Goal: Information Seeking & Learning: Learn about a topic

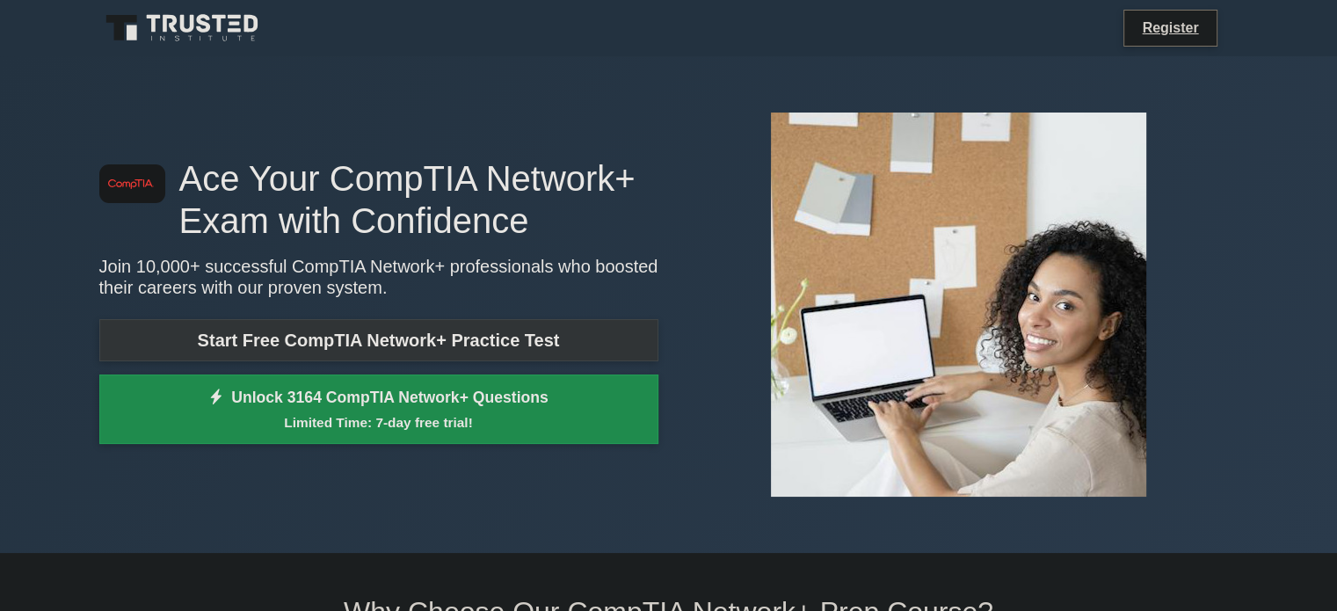
click at [282, 351] on link "Start Free CompTIA Network+ Practice Test" at bounding box center [378, 340] width 559 height 42
click at [374, 350] on link "Start Free CompTIA Network+ Practice Test" at bounding box center [378, 340] width 559 height 42
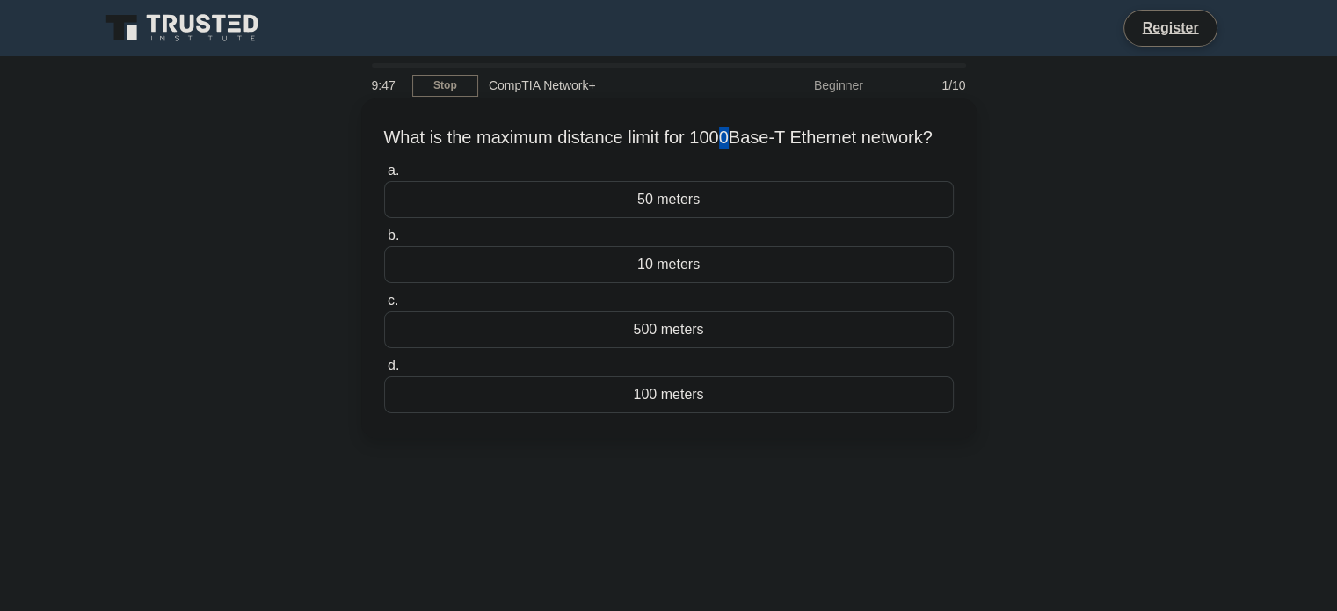
drag, startPoint x: 732, startPoint y: 135, endPoint x: 745, endPoint y: 135, distance: 13.2
click at [745, 135] on h5 "What is the maximum distance limit for 1000Base-T Ethernet network? .spinner_0X…" at bounding box center [668, 138] width 573 height 23
click at [733, 171] on div "What is the maximum distance limit for 1000Base-T Ethernet network? .spinner_0X…" at bounding box center [668, 268] width 601 height 325
click at [687, 218] on div "50 meters" at bounding box center [669, 199] width 570 height 37
click at [384, 177] on input "a. 50 meters" at bounding box center [384, 170] width 0 height 11
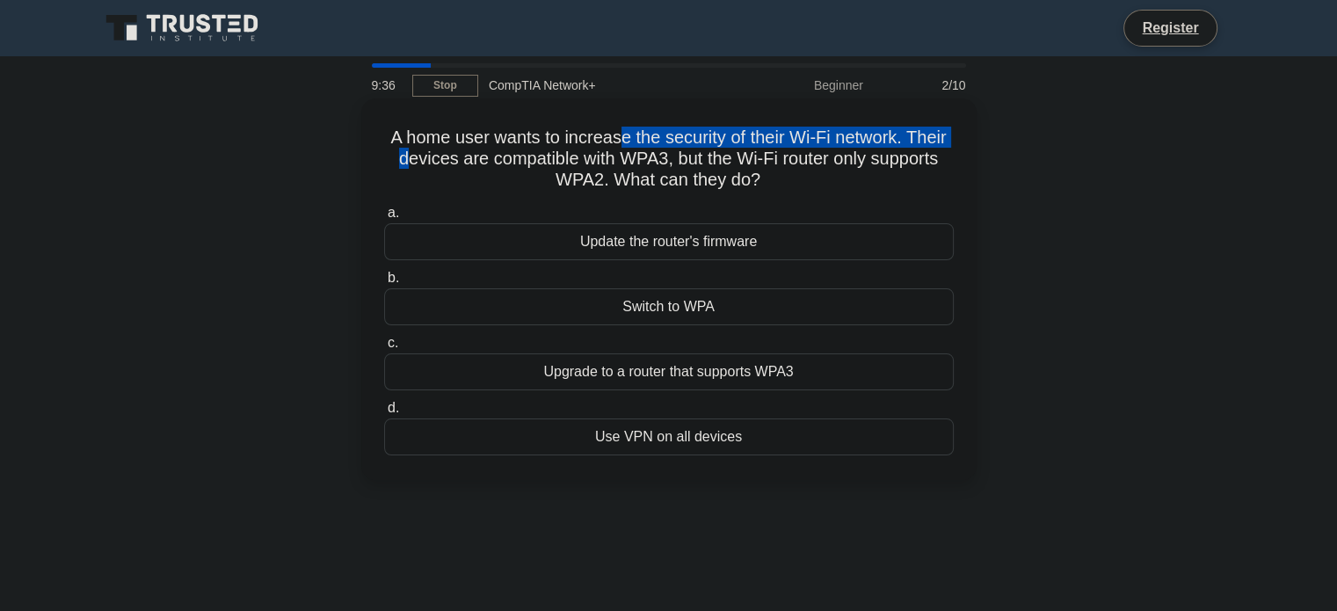
drag, startPoint x: 404, startPoint y: 153, endPoint x: 620, endPoint y: 144, distance: 216.5
click at [620, 144] on h5 "A home user wants to increase the security of their Wi-Fi network. Their device…" at bounding box center [668, 159] width 573 height 65
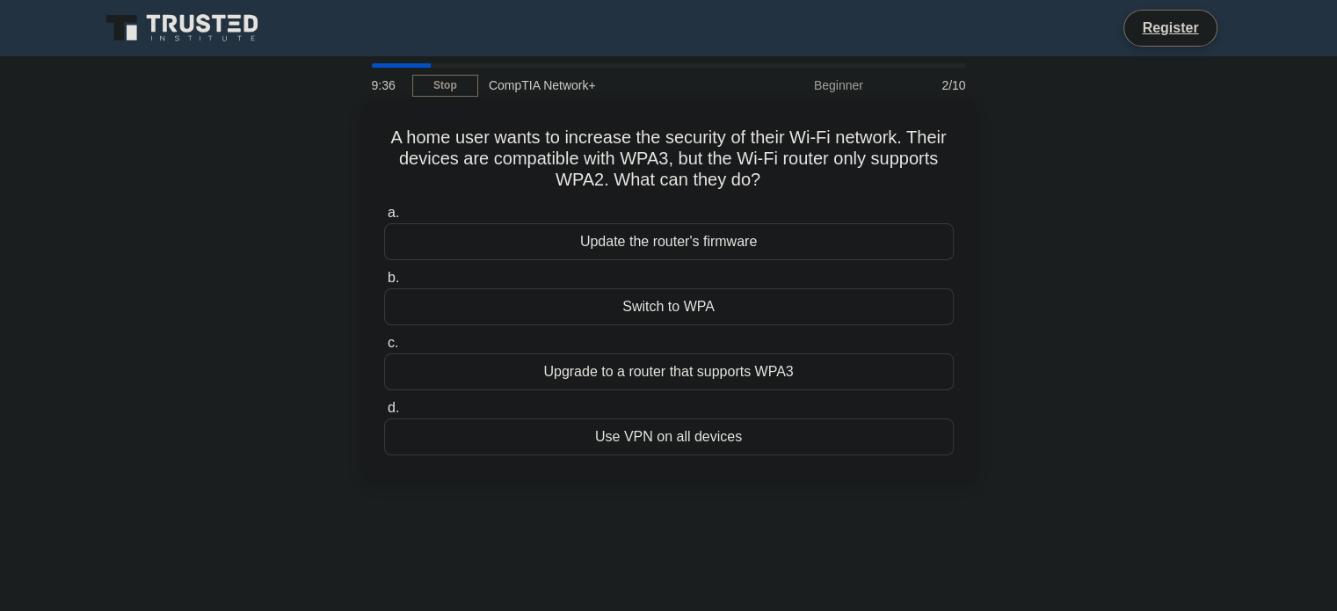
click at [584, 158] on h5 "A home user wants to increase the security of their Wi-Fi network. Their device…" at bounding box center [668, 159] width 573 height 65
click at [580, 237] on div "Update the router's firmware" at bounding box center [669, 241] width 570 height 37
click at [384, 219] on input "a. Update the router's firmware" at bounding box center [384, 212] width 0 height 11
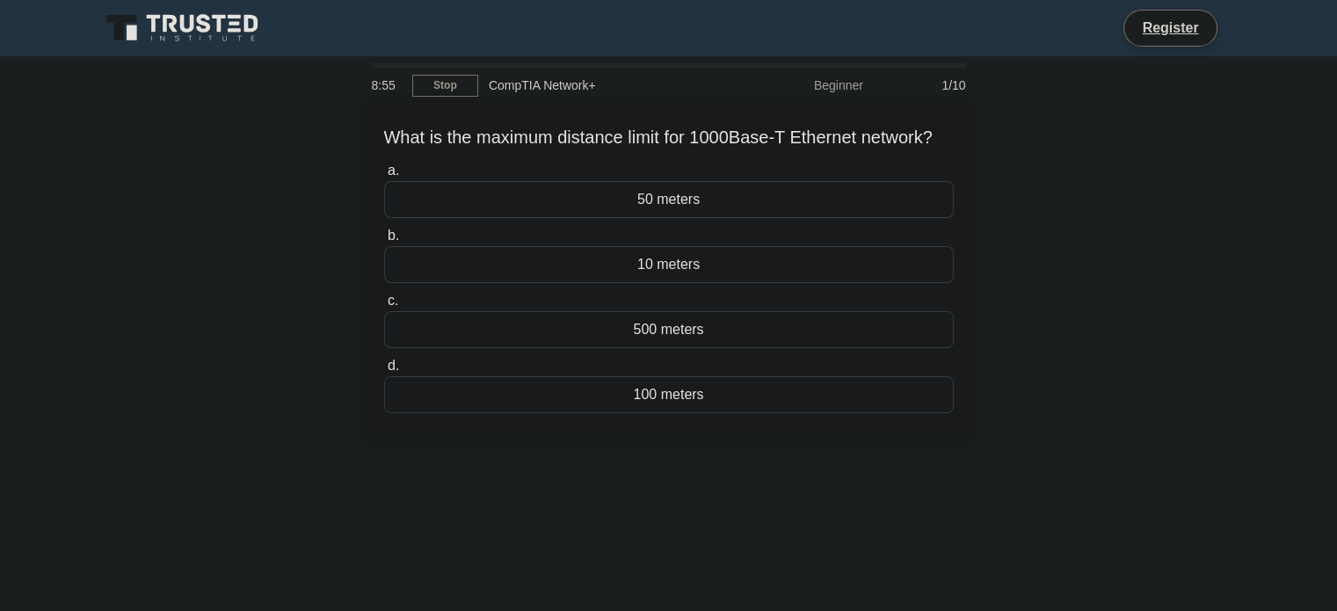
drag, startPoint x: 0, startPoint y: 0, endPoint x: 542, endPoint y: 134, distance: 558.7
click at [542, 134] on h5 "What is the maximum distance limit for 1000Base-T Ethernet network? .spinner_0X…" at bounding box center [668, 138] width 573 height 23
click at [670, 218] on div "50 meters" at bounding box center [669, 199] width 570 height 37
click at [384, 177] on input "a. 50 meters" at bounding box center [384, 170] width 0 height 11
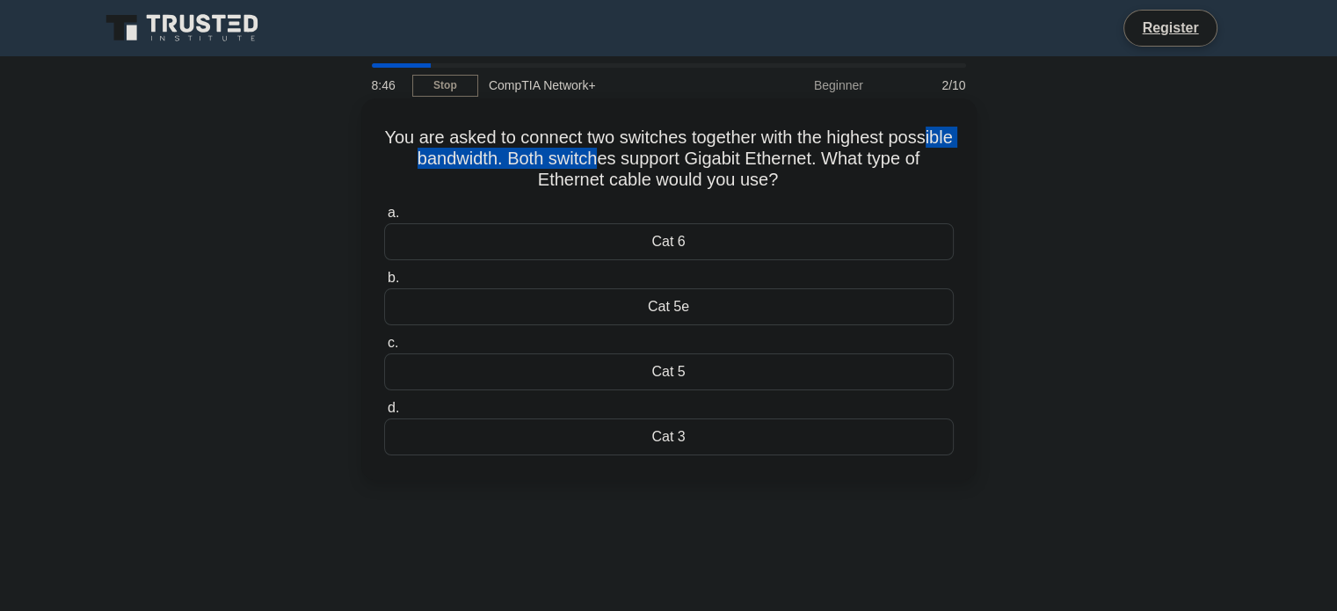
drag, startPoint x: 446, startPoint y: 147, endPoint x: 639, endPoint y: 157, distance: 193.7
click at [639, 157] on h5 "You are asked to connect two switches together with the highest possible bandwi…" at bounding box center [668, 159] width 573 height 65
click at [661, 175] on h5 "You are asked to connect two switches together with the highest possible bandwi…" at bounding box center [668, 159] width 573 height 65
click at [659, 244] on div "Cat 6" at bounding box center [669, 241] width 570 height 37
click at [384, 219] on input "a. Cat 6" at bounding box center [384, 212] width 0 height 11
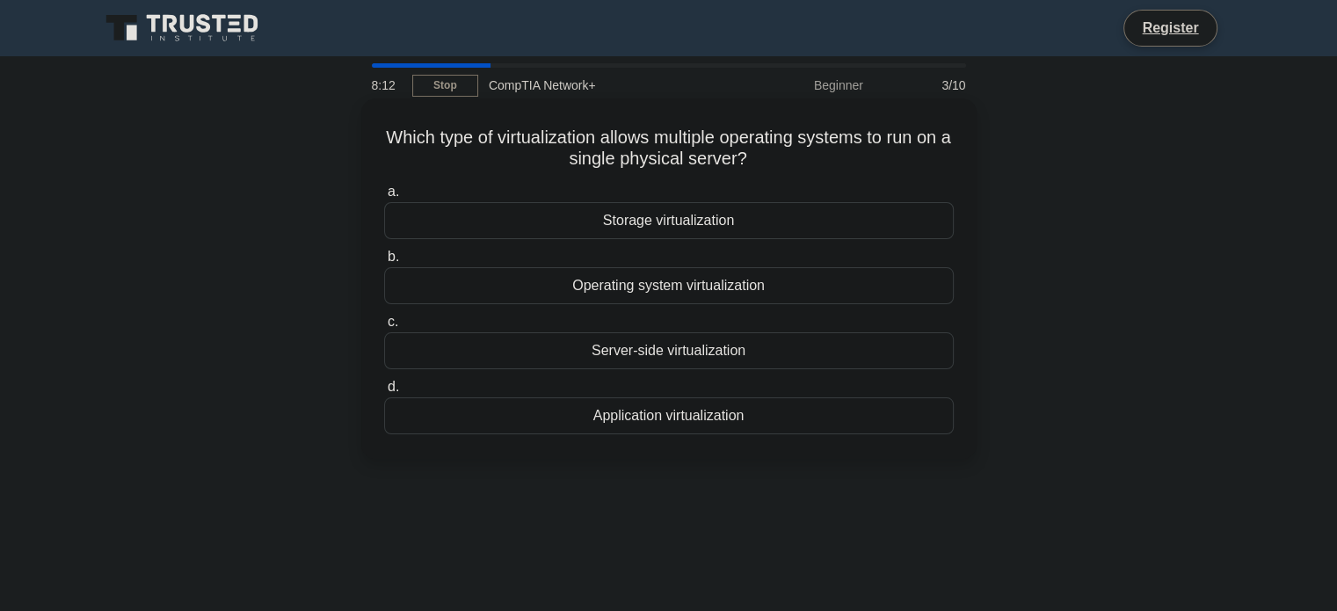
click at [653, 357] on div "Server-side virtualization" at bounding box center [669, 350] width 570 height 37
click at [384, 328] on input "c. Server-side virtualization" at bounding box center [384, 322] width 0 height 11
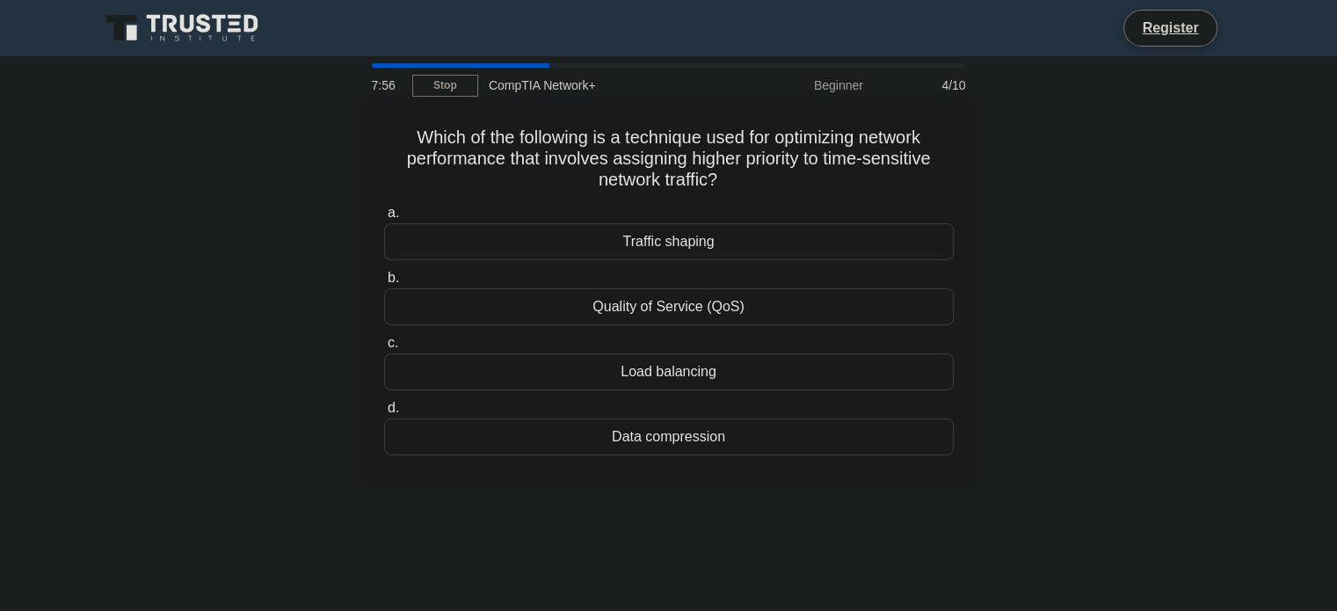
drag, startPoint x: 653, startPoint y: 357, endPoint x: 633, endPoint y: 342, distance: 25.1
click at [633, 342] on label "c. Load balancing" at bounding box center [669, 361] width 570 height 58
click at [384, 342] on input "c. Load balancing" at bounding box center [384, 343] width 0 height 11
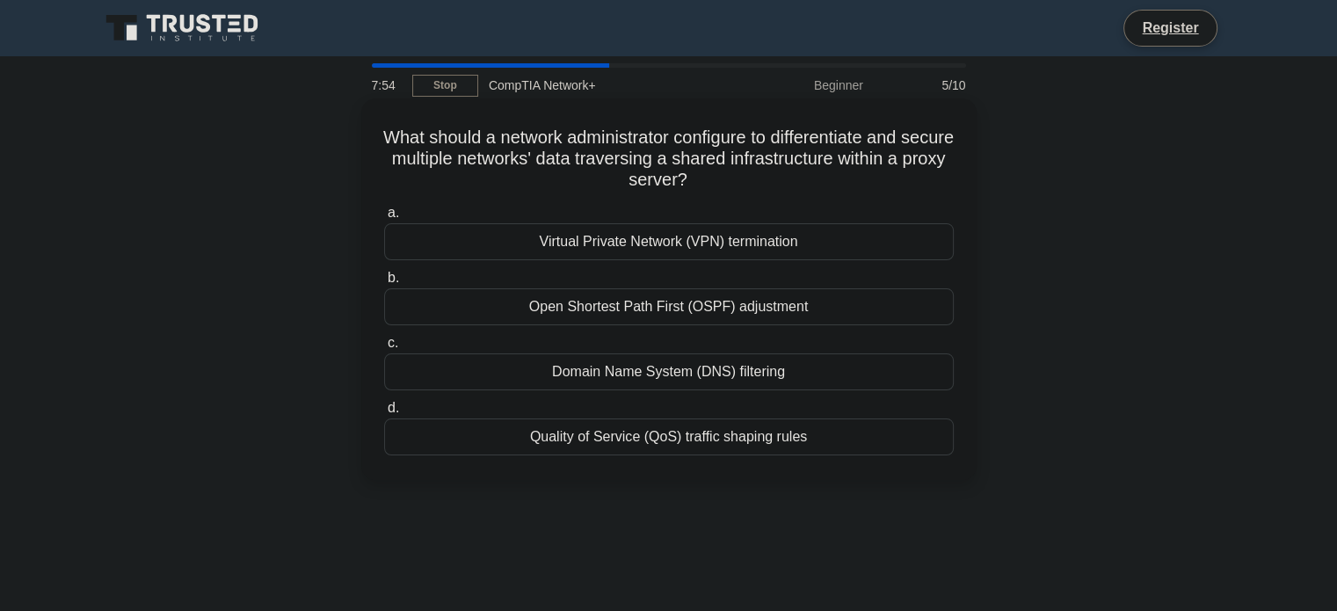
click at [396, 174] on h5 "What should a network administrator configure to differentiate and secure multi…" at bounding box center [668, 159] width 573 height 65
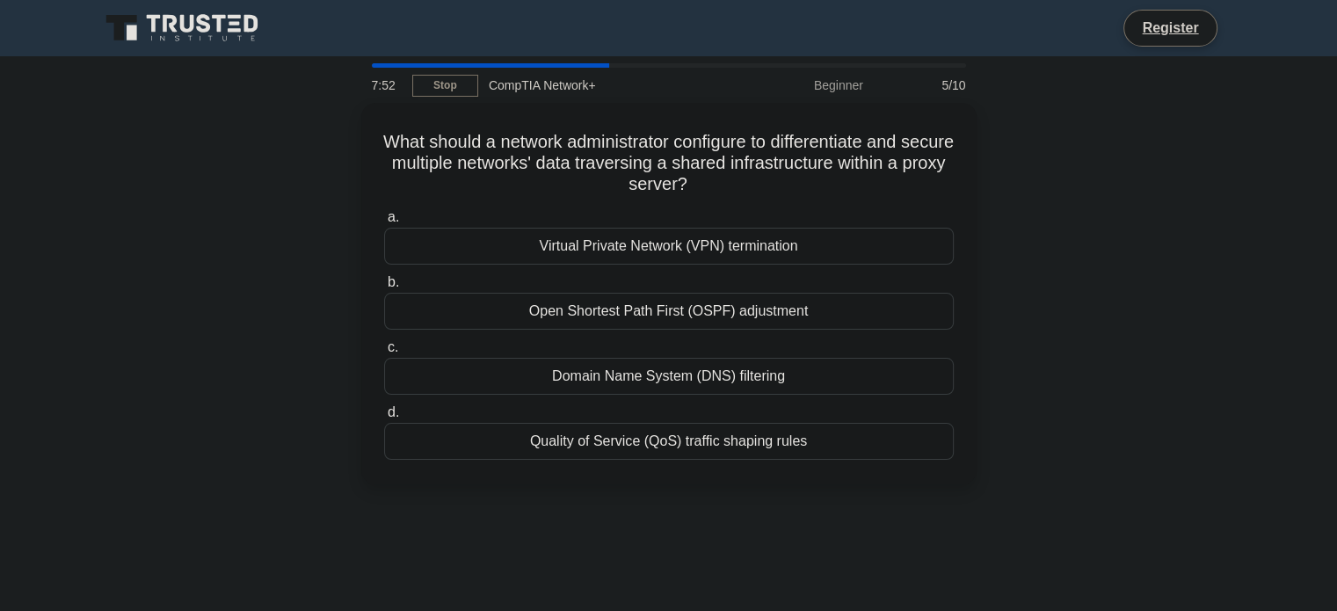
drag, startPoint x: 572, startPoint y: 66, endPoint x: 541, endPoint y: 66, distance: 31.7
click at [572, 66] on div at bounding box center [490, 65] width 237 height 4
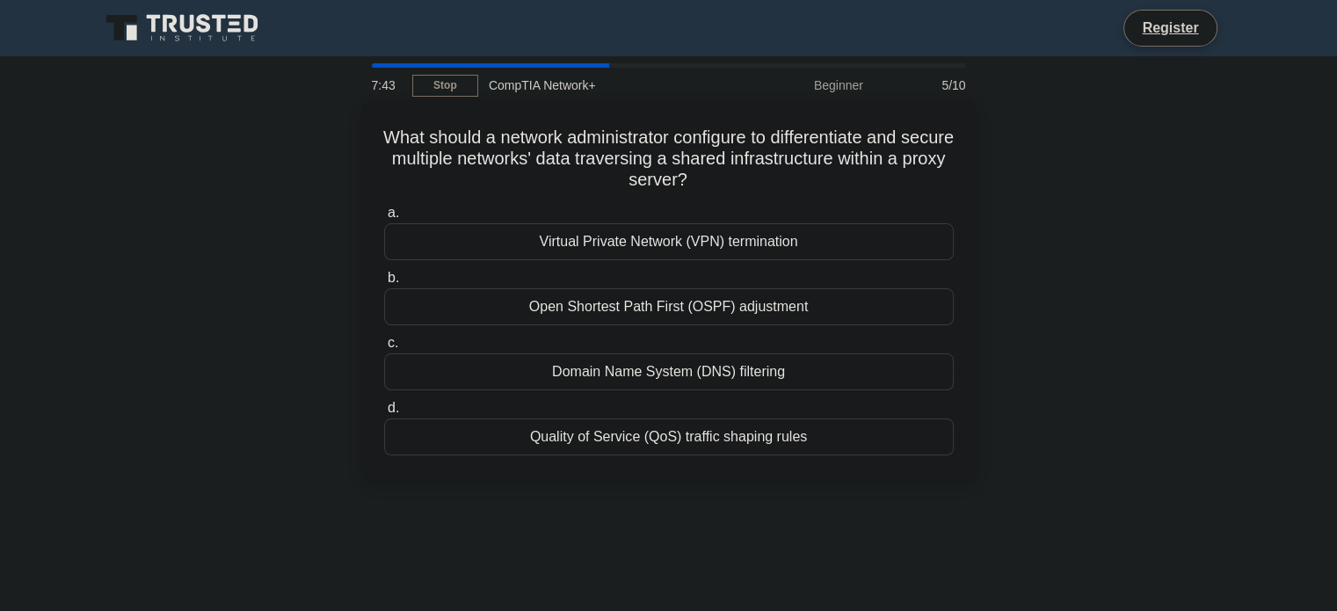
drag, startPoint x: 669, startPoint y: 149, endPoint x: 636, endPoint y: 170, distance: 39.5
drag, startPoint x: 636, startPoint y: 170, endPoint x: 615, endPoint y: 214, distance: 48.8
drag, startPoint x: 615, startPoint y: 214, endPoint x: 605, endPoint y: 273, distance: 60.6
click at [605, 273] on label "b. Open Shortest Path First (OSPF) adjustment" at bounding box center [669, 296] width 570 height 58
click at [384, 273] on input "b. Open Shortest Path First (OSPF) adjustment" at bounding box center [384, 278] width 0 height 11
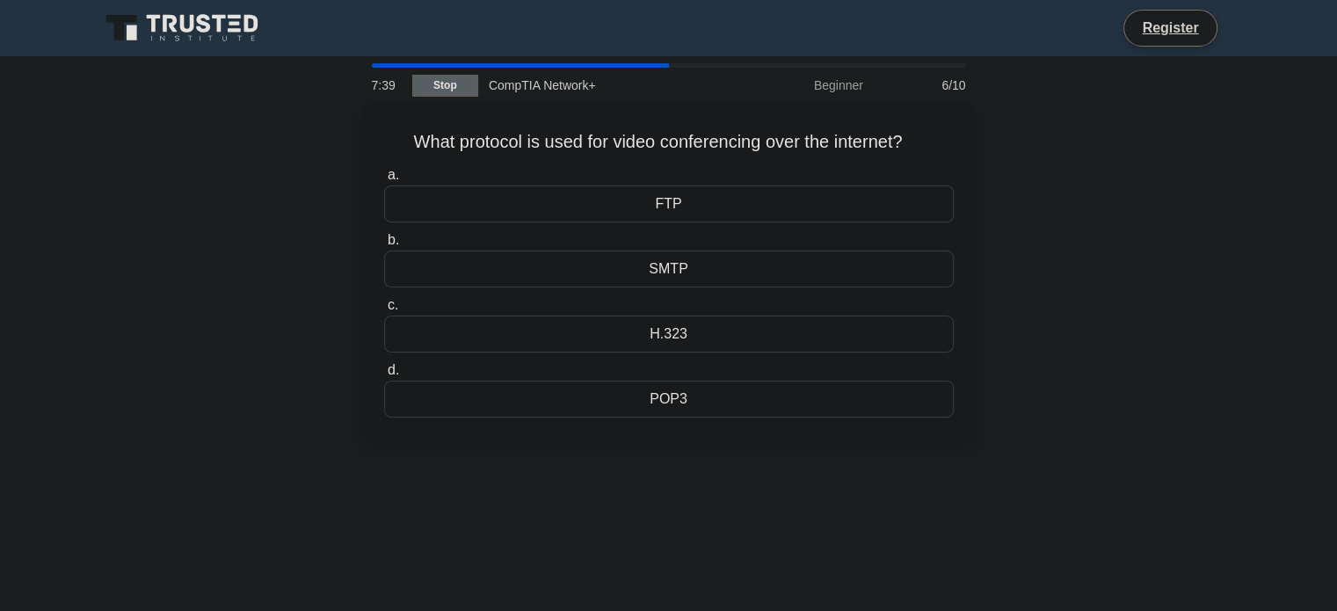
click at [445, 84] on link "Stop" at bounding box center [445, 86] width 66 height 22
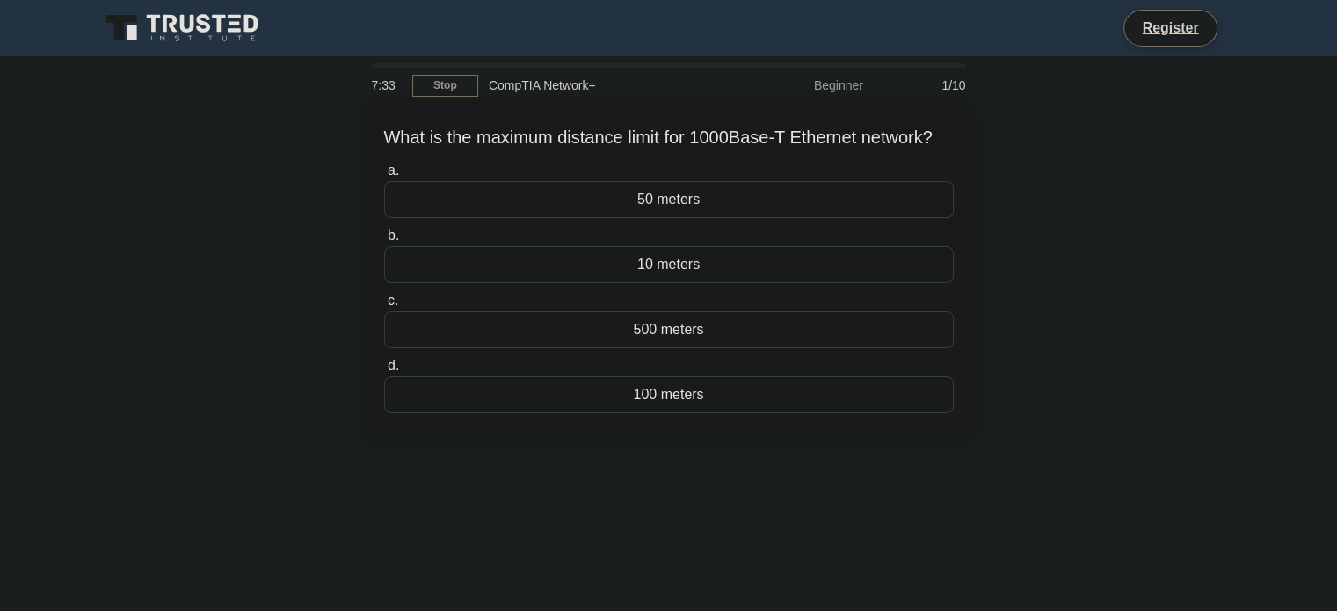
click at [627, 218] on div "50 meters" at bounding box center [669, 199] width 570 height 37
click at [384, 177] on input "a. 50 meters" at bounding box center [384, 170] width 0 height 11
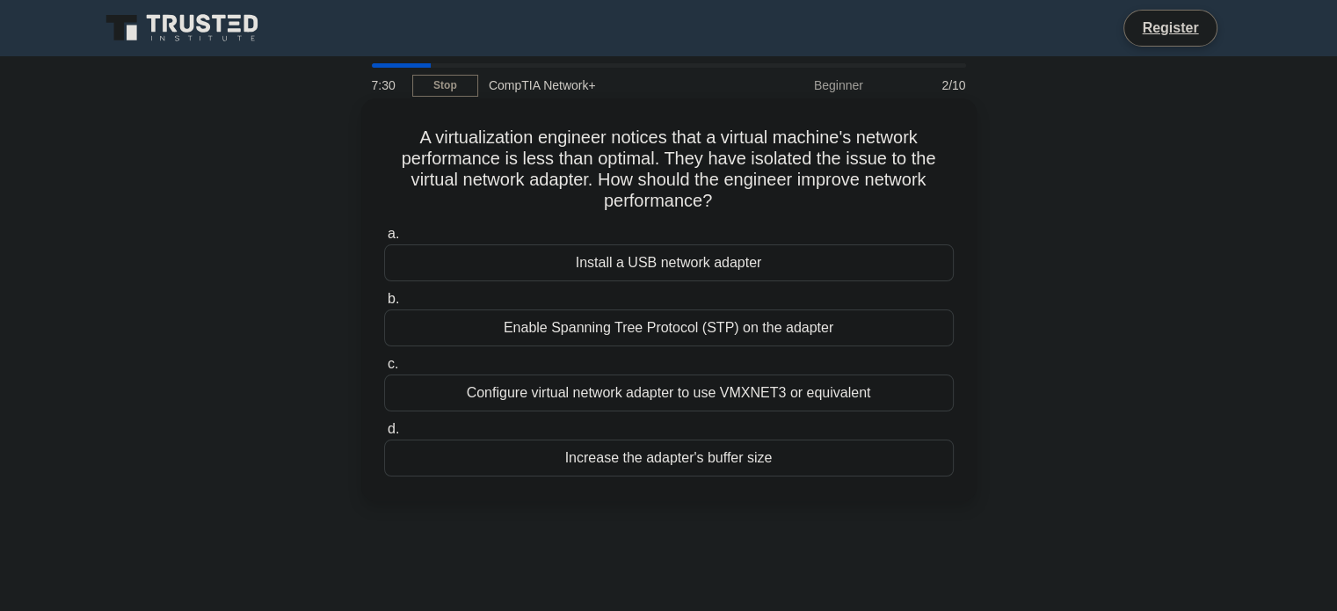
click at [605, 271] on div "Install a USB network adapter" at bounding box center [669, 262] width 570 height 37
click at [384, 240] on input "a. Install a USB network adapter" at bounding box center [384, 234] width 0 height 11
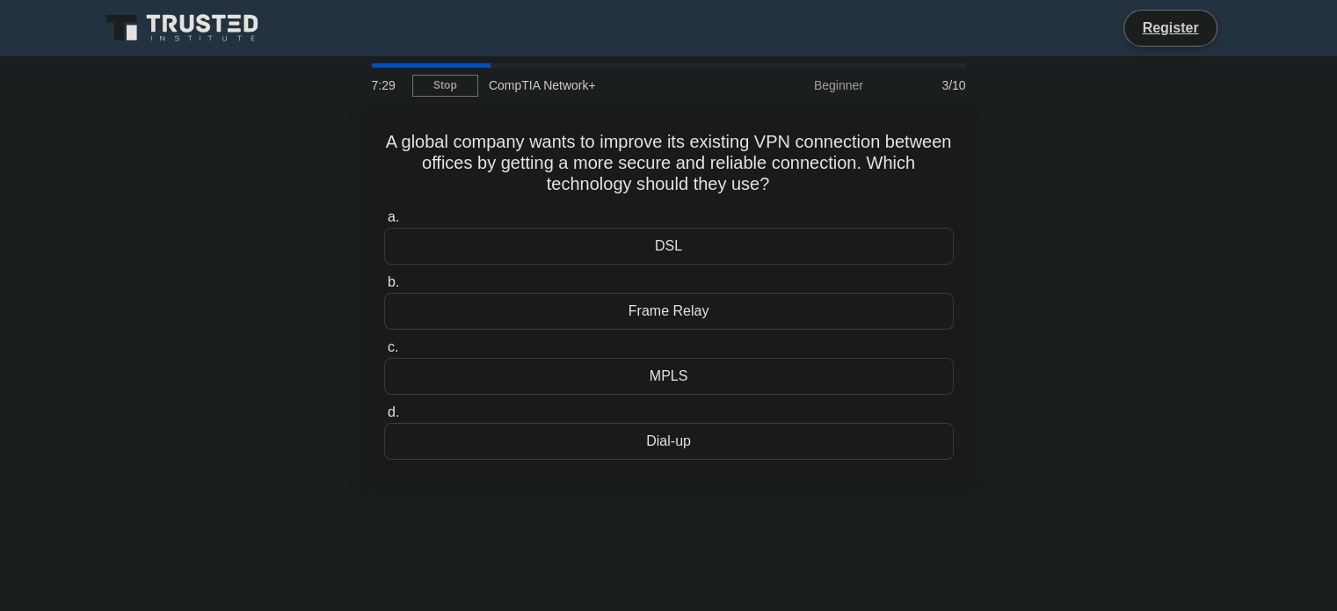
click at [605, 272] on label "b. Frame Relay" at bounding box center [669, 301] width 570 height 58
click at [384, 277] on input "b. Frame Relay" at bounding box center [384, 282] width 0 height 11
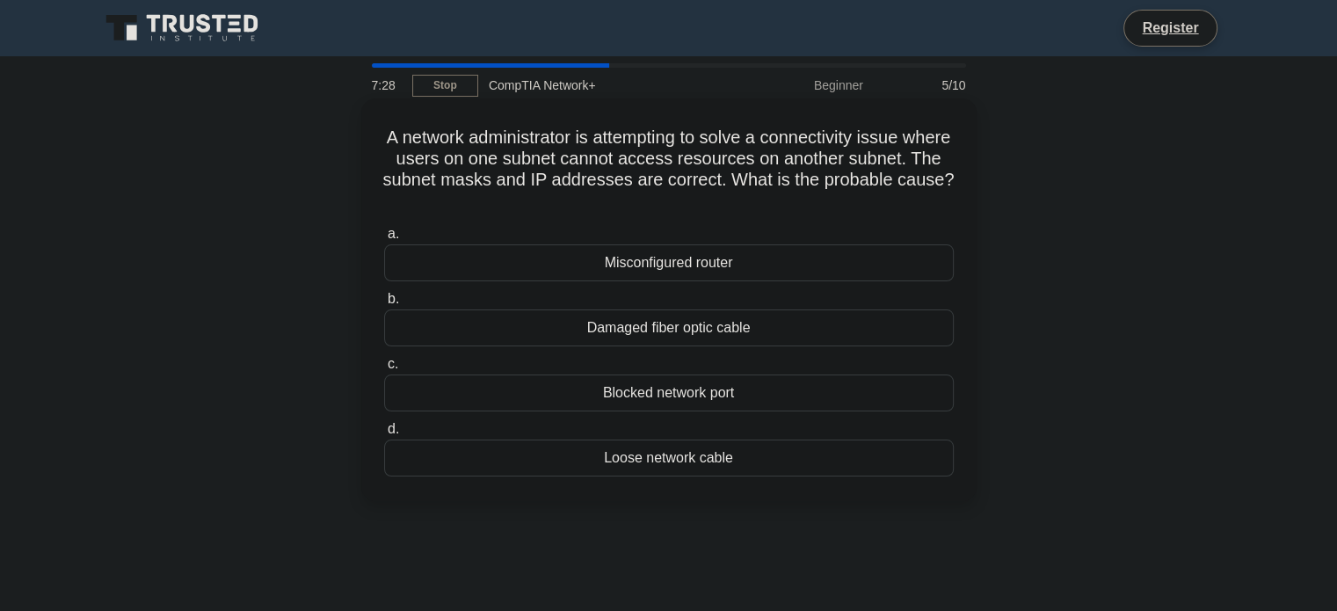
click at [628, 300] on label "b. Damaged fiber optic cable" at bounding box center [669, 317] width 570 height 58
click at [384, 300] on input "b. Damaged fiber optic cable" at bounding box center [384, 299] width 0 height 11
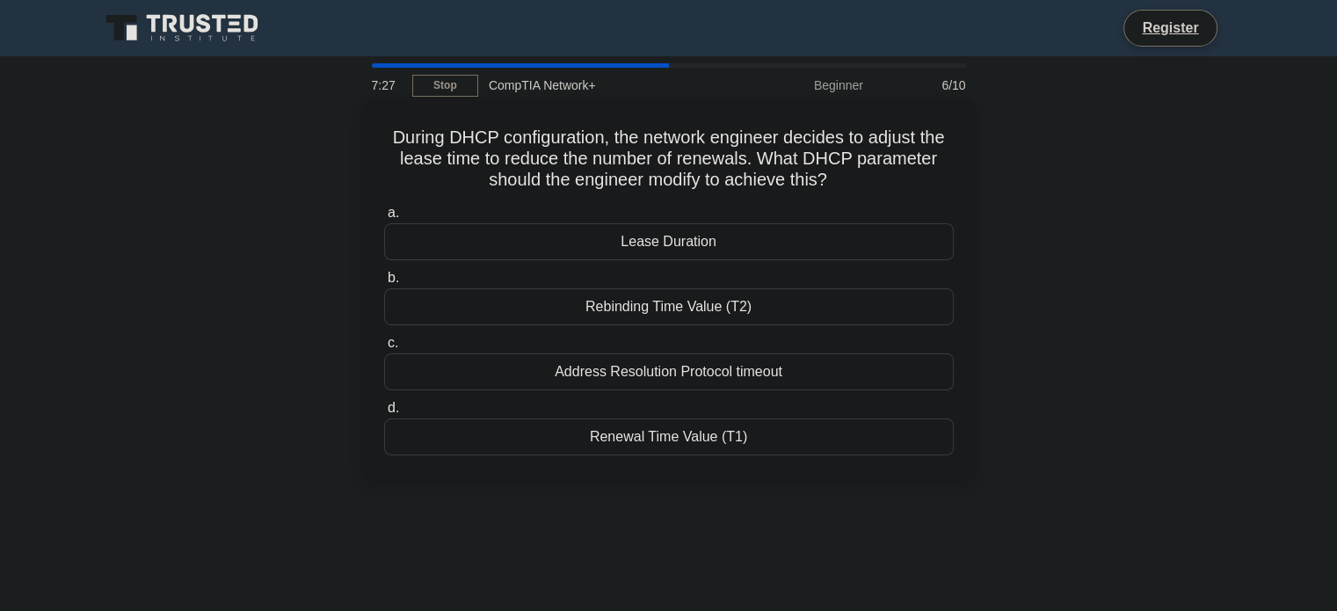
click at [626, 303] on div "Rebinding Time Value (T2)" at bounding box center [669, 306] width 570 height 37
click at [384, 284] on input "b. Rebinding Time Value (T2)" at bounding box center [384, 278] width 0 height 11
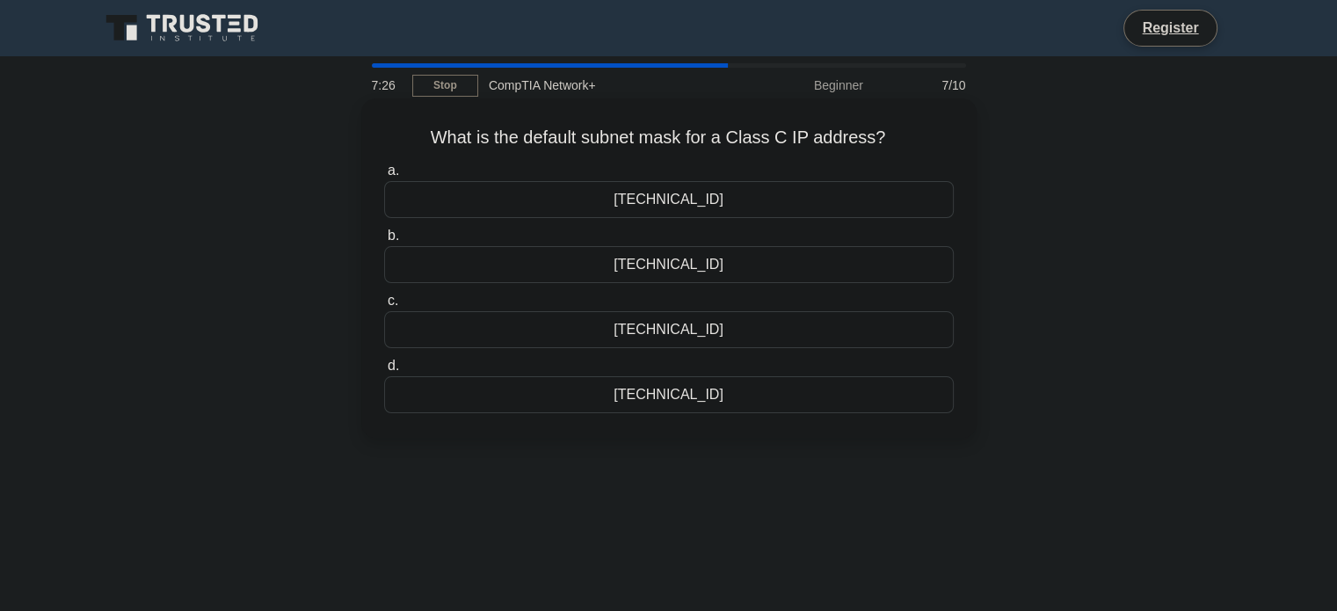
click at [637, 273] on div "255.255.255.0" at bounding box center [669, 264] width 570 height 37
click at [384, 242] on input "b. 255.255.255.0" at bounding box center [384, 235] width 0 height 11
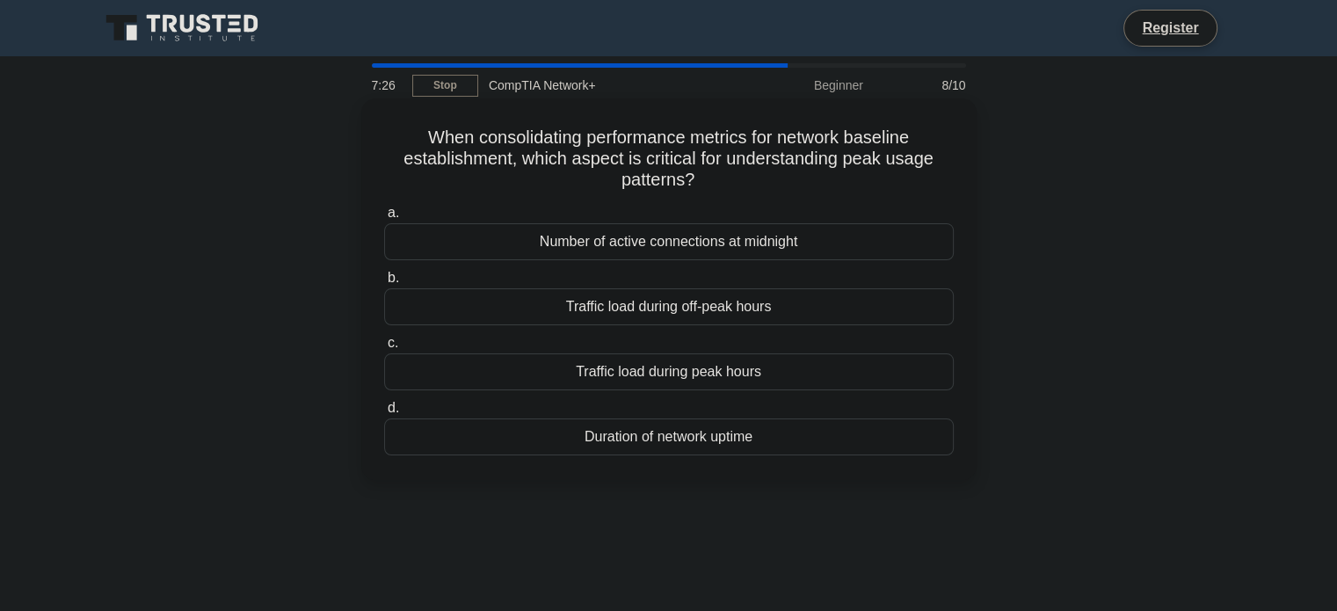
click at [658, 241] on div "Number of active connections at midnight" at bounding box center [669, 241] width 570 height 37
click at [384, 219] on input "a. Number of active connections at midnight" at bounding box center [384, 212] width 0 height 11
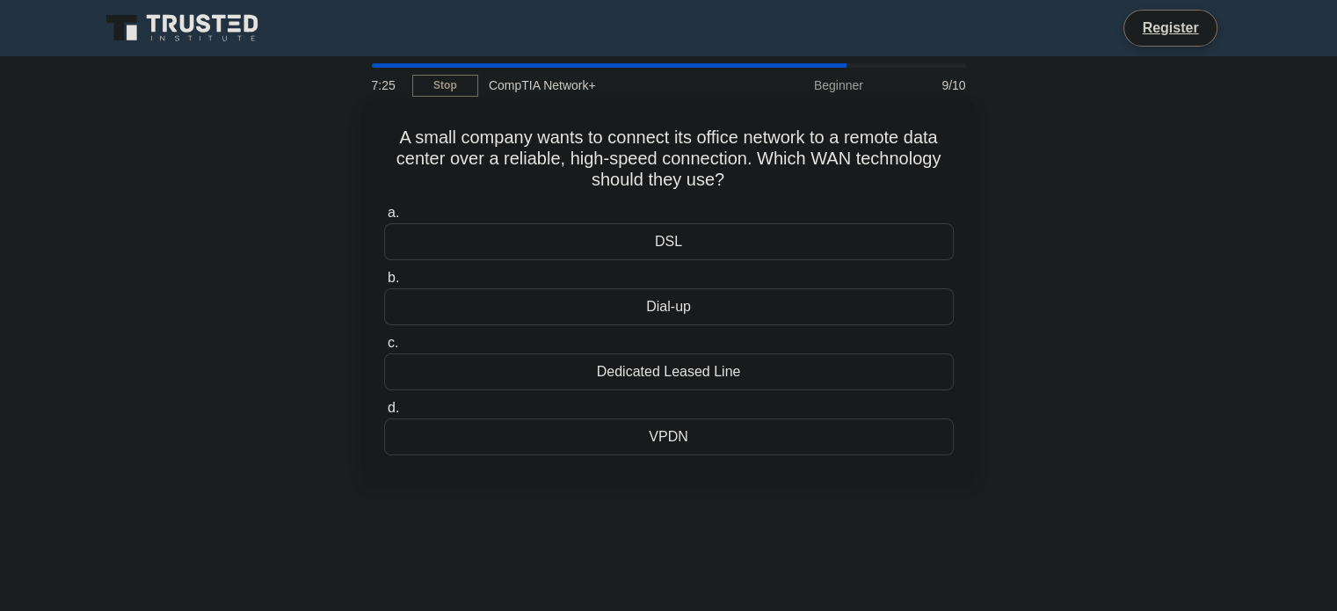
click at [656, 248] on div "DSL" at bounding box center [669, 241] width 570 height 37
click at [384, 219] on input "a. DSL" at bounding box center [384, 212] width 0 height 11
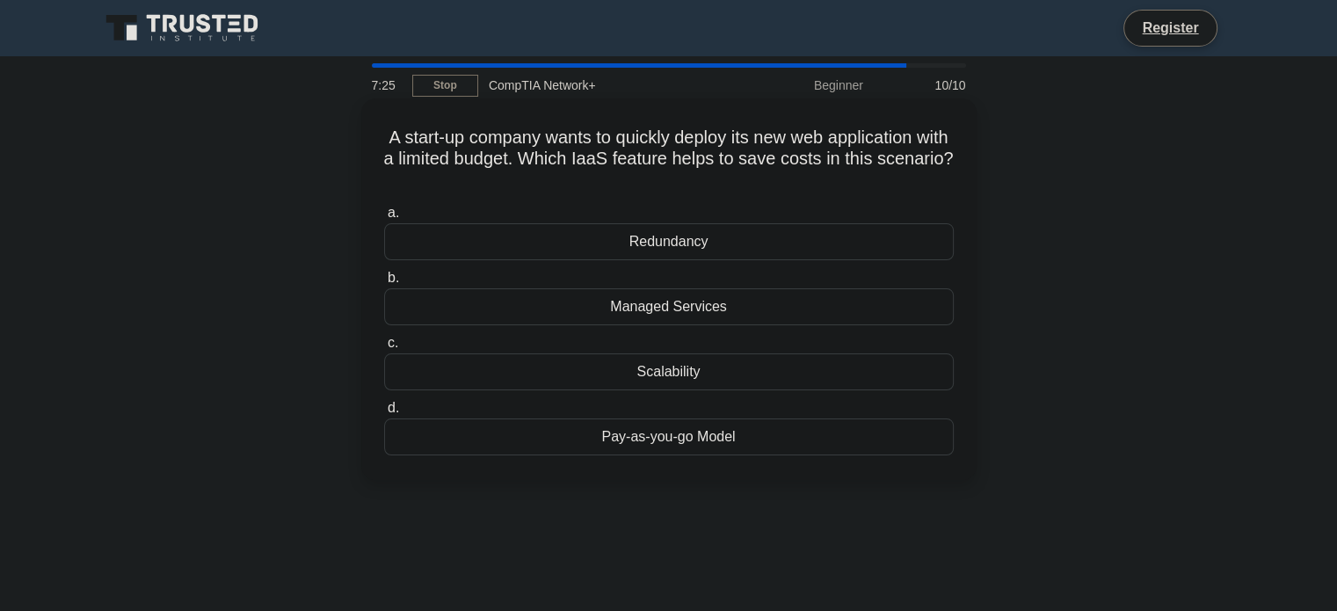
click at [658, 250] on div "Redundancy" at bounding box center [669, 241] width 570 height 37
click at [384, 219] on input "a. Redundancy" at bounding box center [384, 212] width 0 height 11
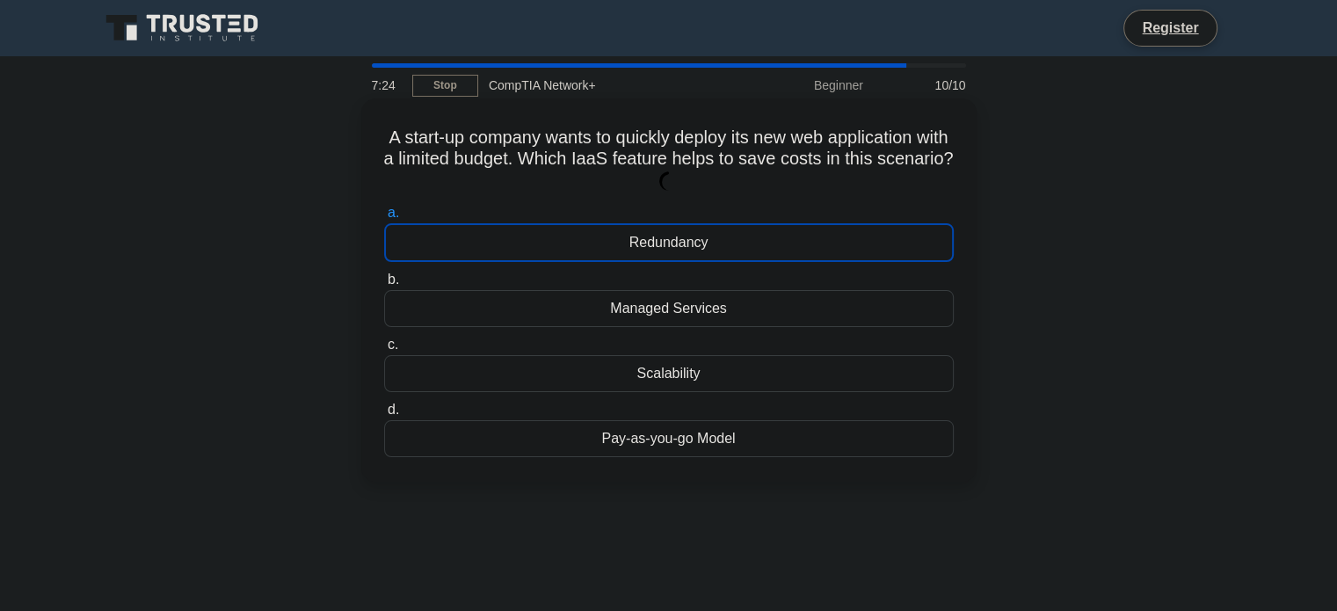
click at [658, 251] on div "Redundancy" at bounding box center [669, 242] width 570 height 39
click at [384, 219] on input "a. Redundancy" at bounding box center [384, 212] width 0 height 11
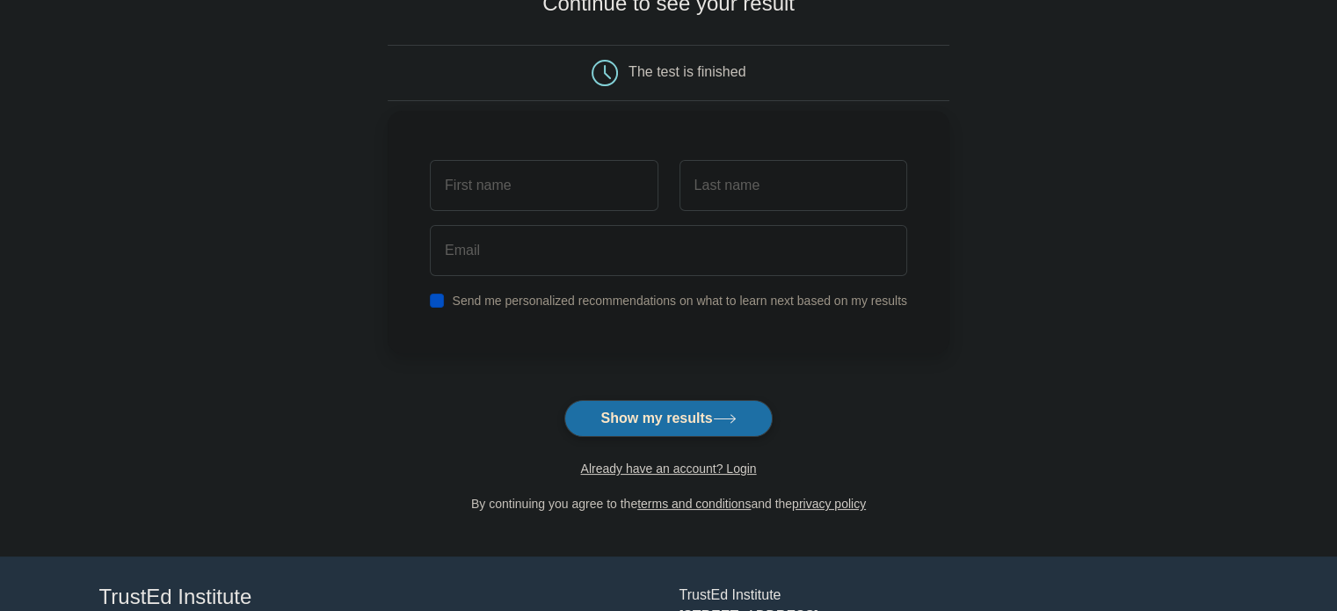
scroll to position [176, 0]
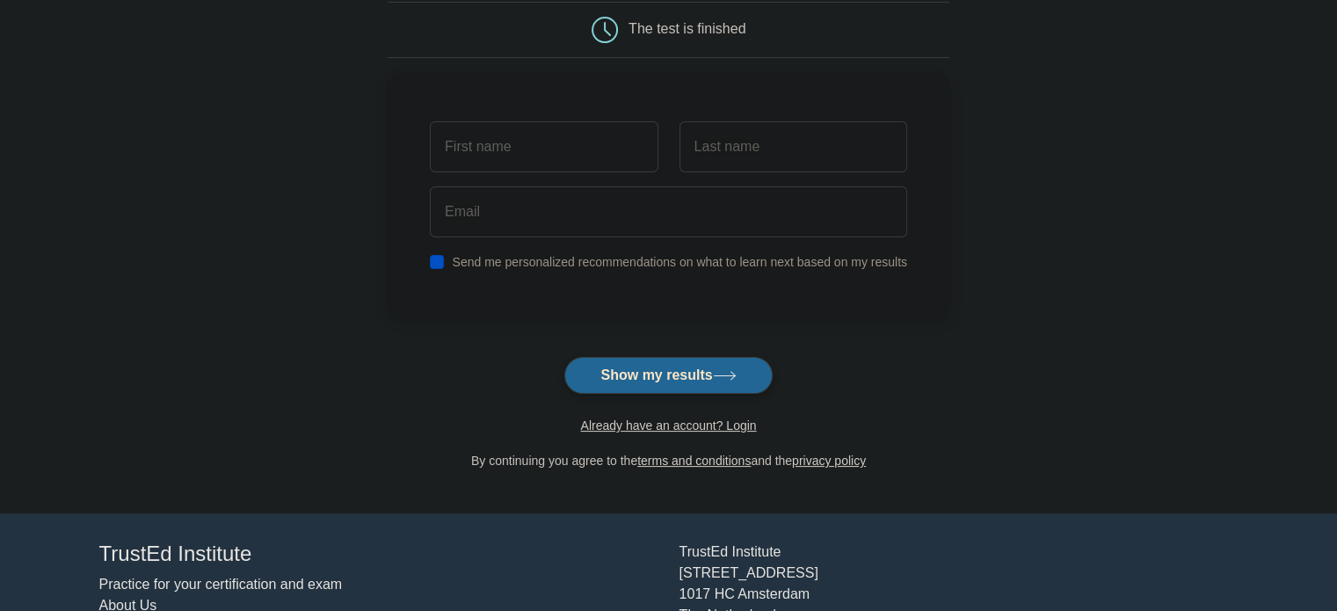
click at [659, 388] on button "Show my results" at bounding box center [667, 375] width 207 height 37
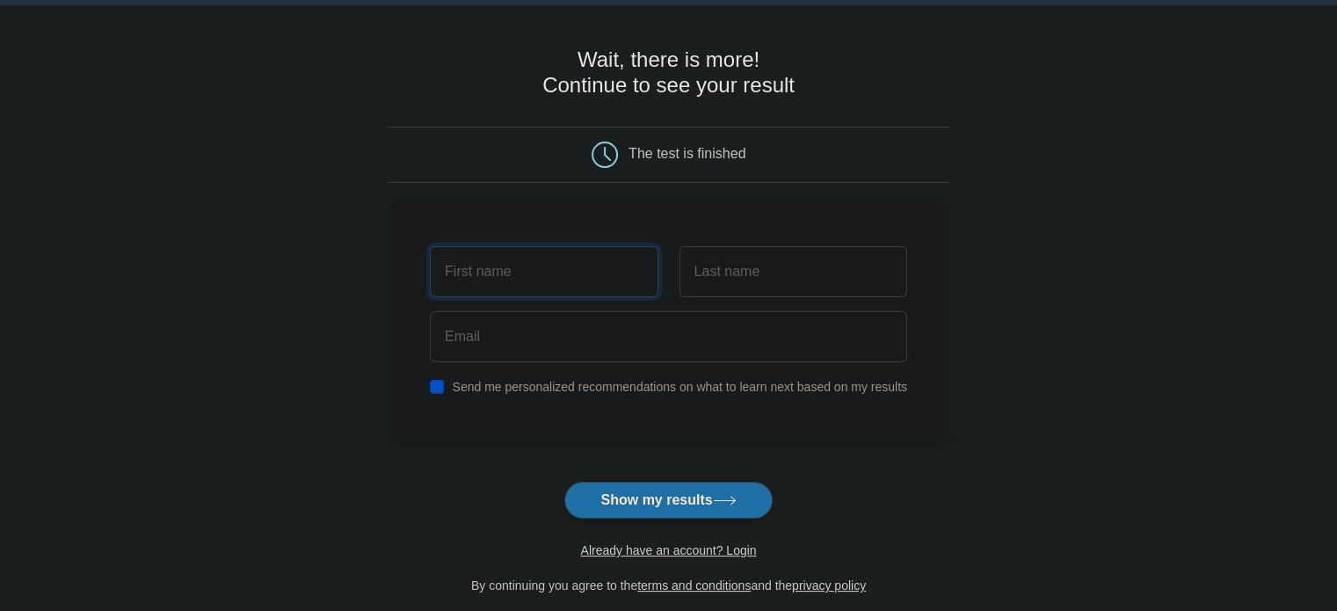
scroll to position [0, 0]
